Goal: Find specific page/section: Find specific page/section

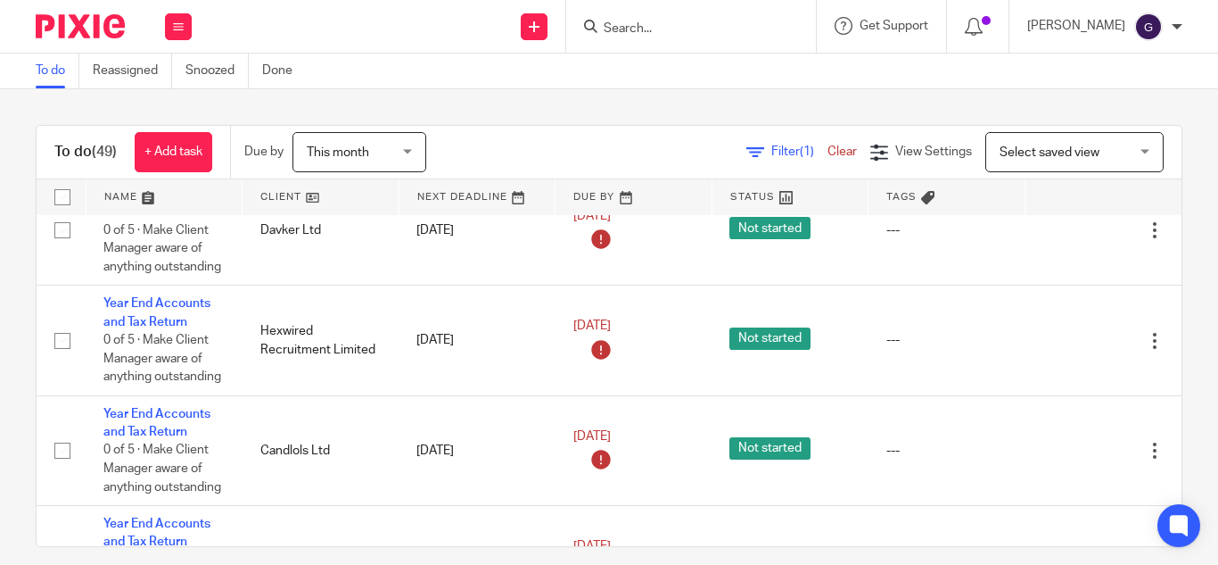
scroll to position [811, 0]
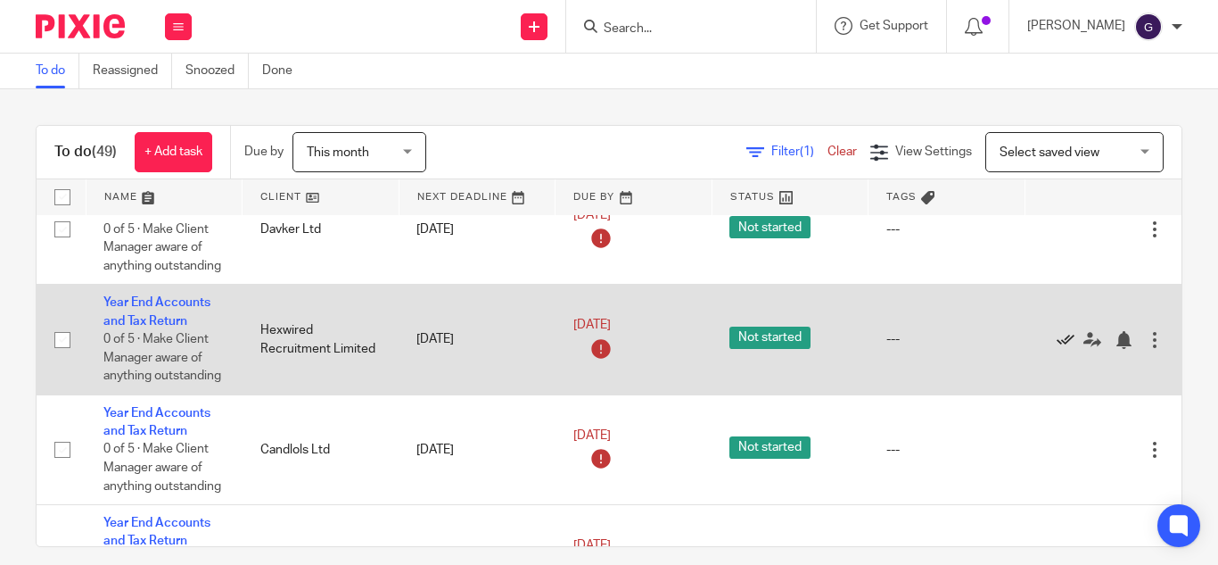
click at [1063, 335] on icon at bounding box center [1066, 340] width 18 height 18
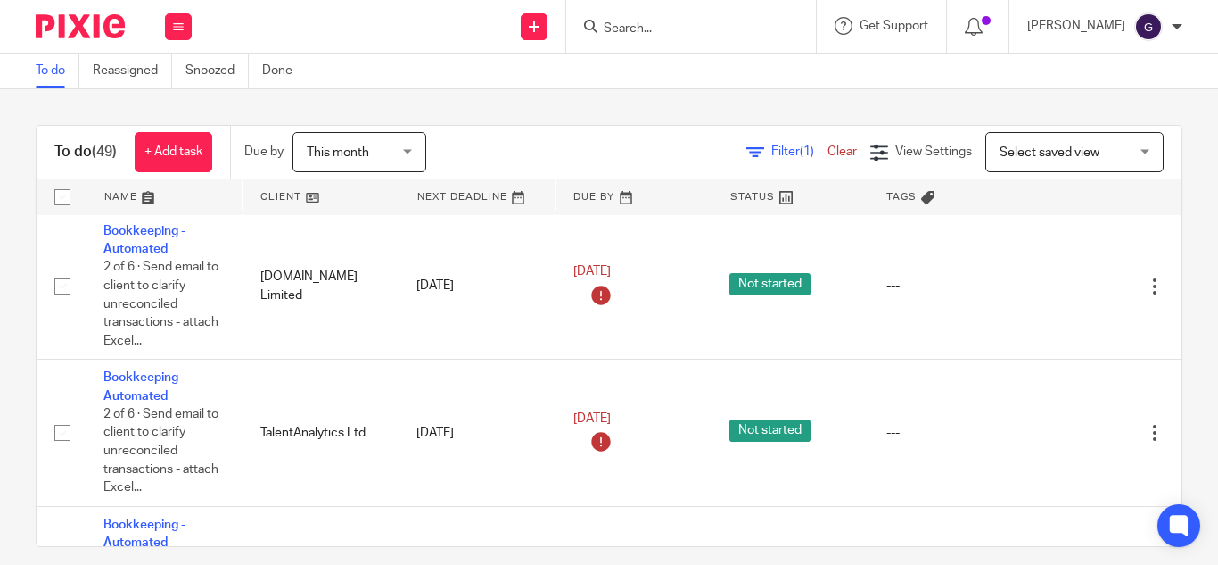
scroll to position [2168, 0]
click at [669, 22] on input "Search" at bounding box center [682, 29] width 161 height 16
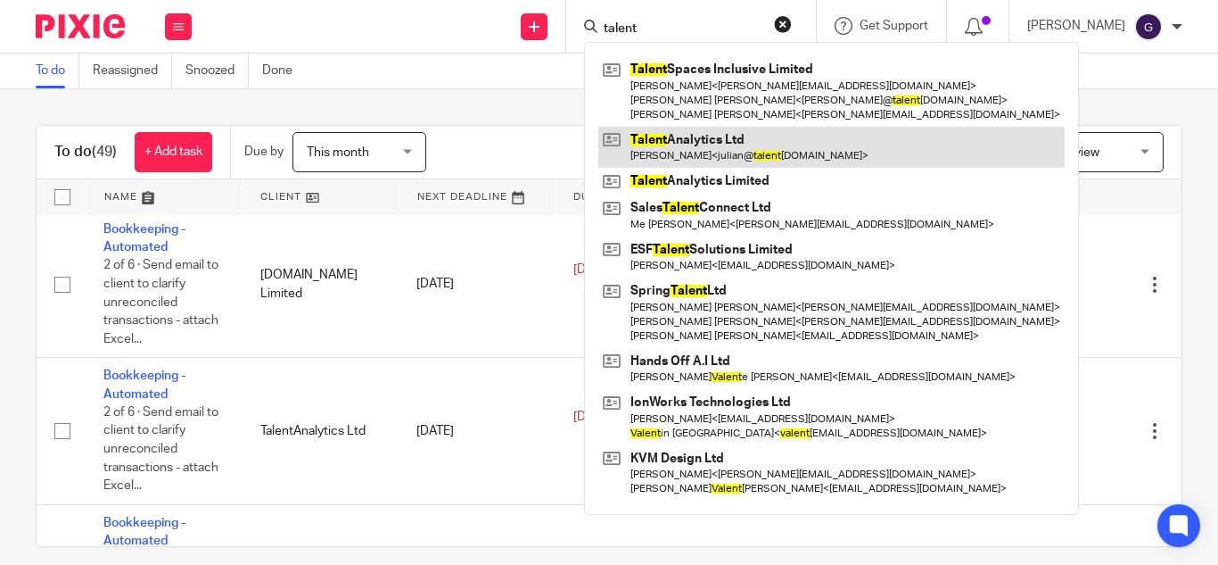
type input "talent"
click at [739, 147] on link at bounding box center [831, 147] width 466 height 41
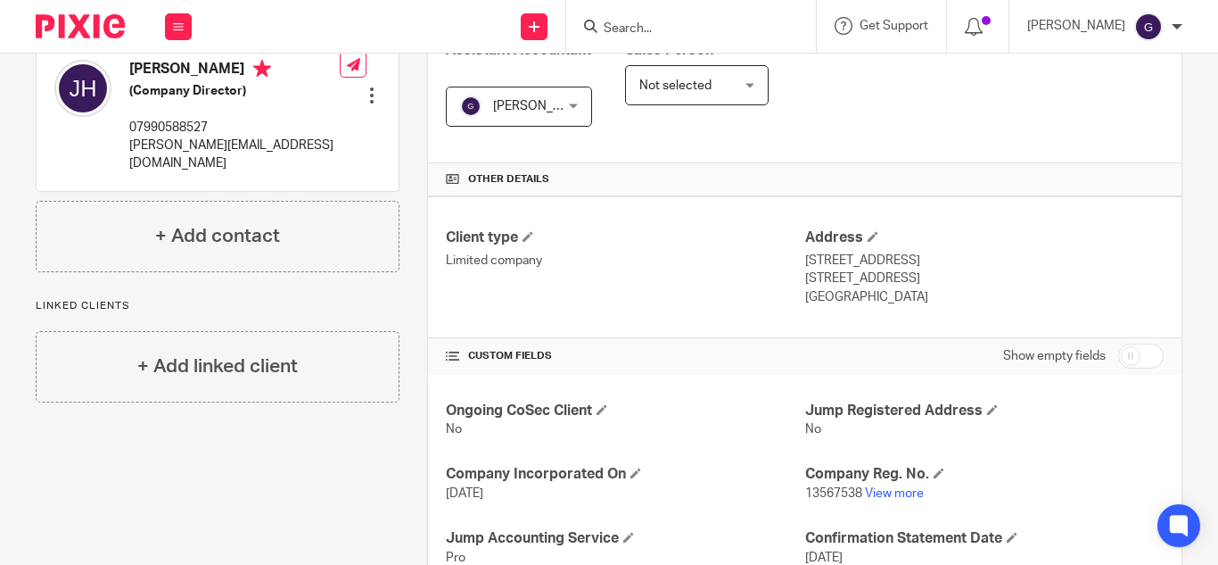
scroll to position [335, 0]
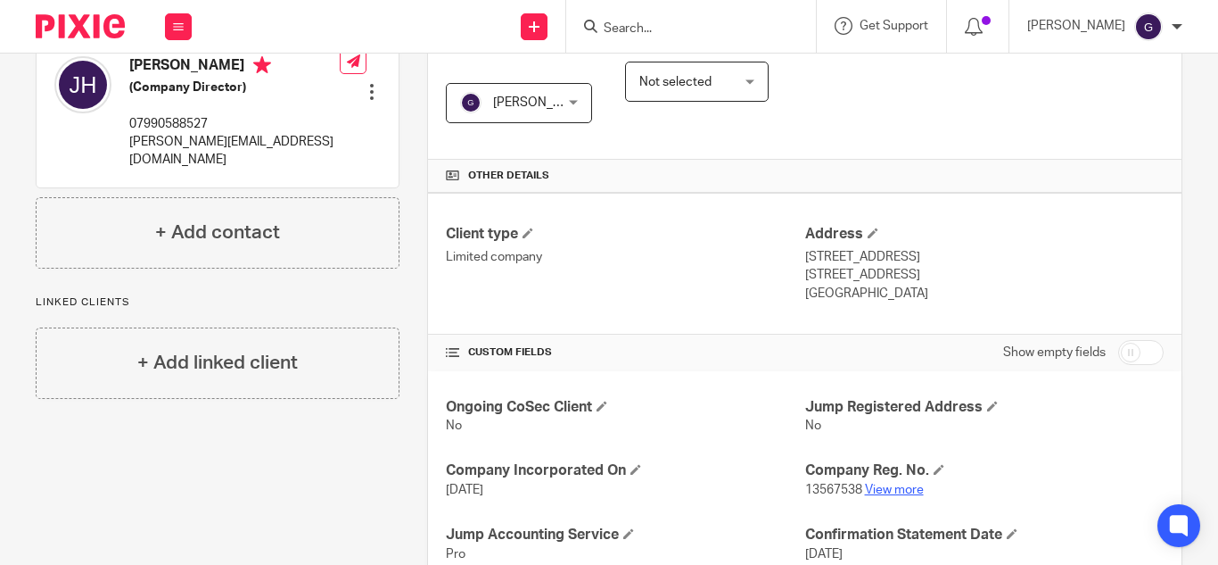
click at [894, 485] on link "View more" at bounding box center [894, 489] width 59 height 12
